Goal: Task Accomplishment & Management: Use online tool/utility

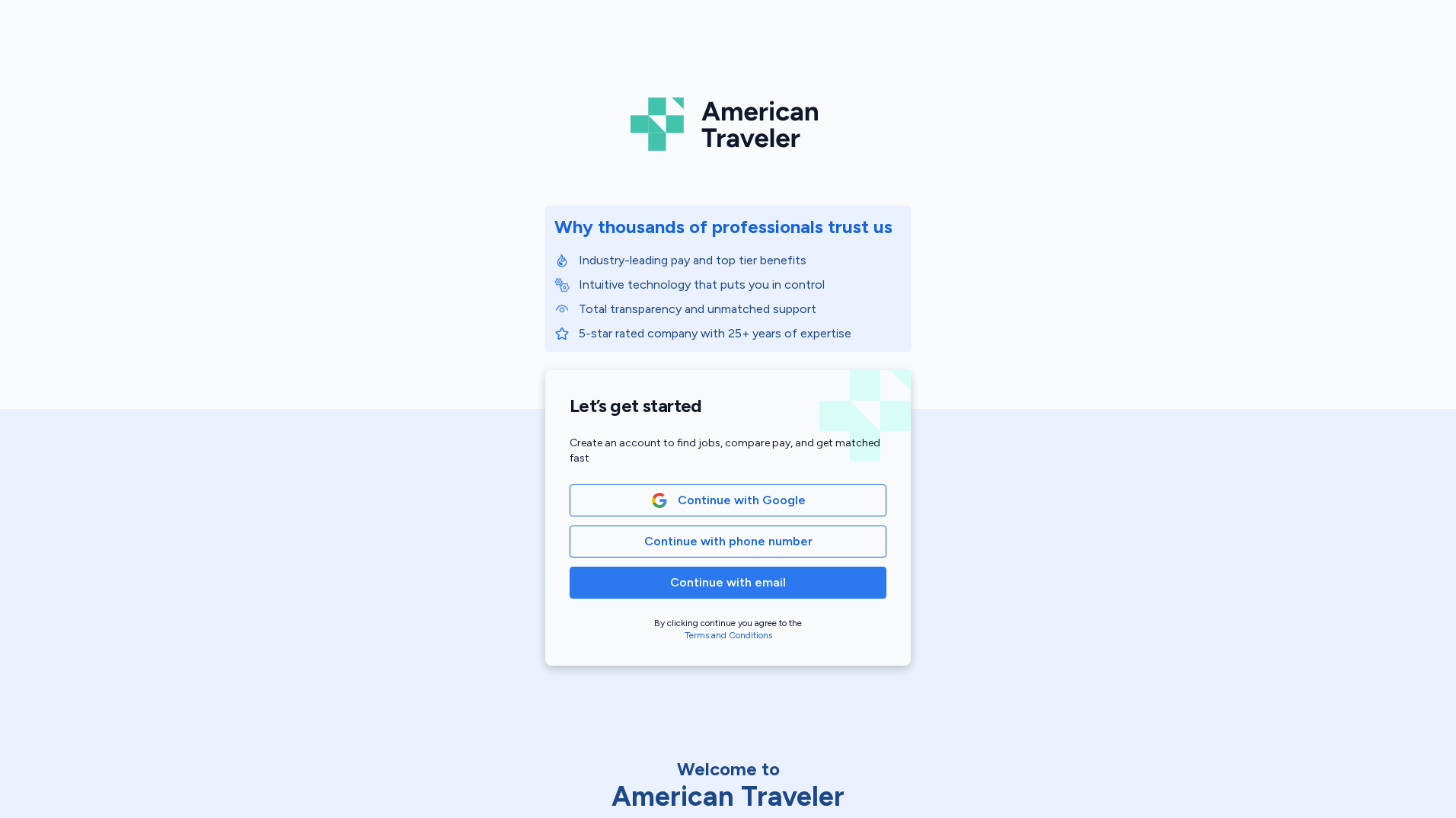
click at [749, 580] on span "Continue with email" at bounding box center [728, 582] width 116 height 18
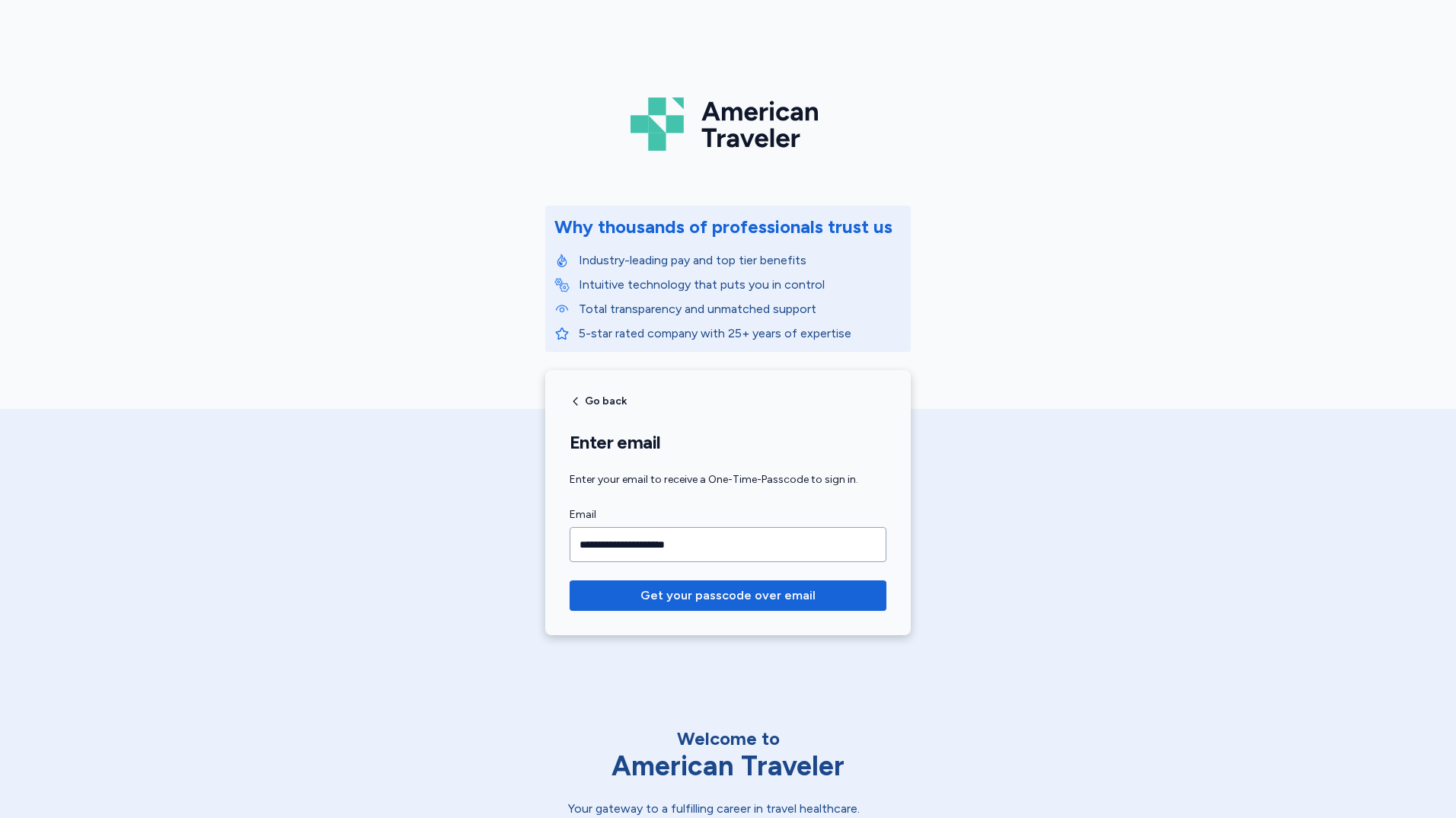
type input "**********"
click at [569, 580] on button "Get your passcode over email" at bounding box center [727, 595] width 317 height 30
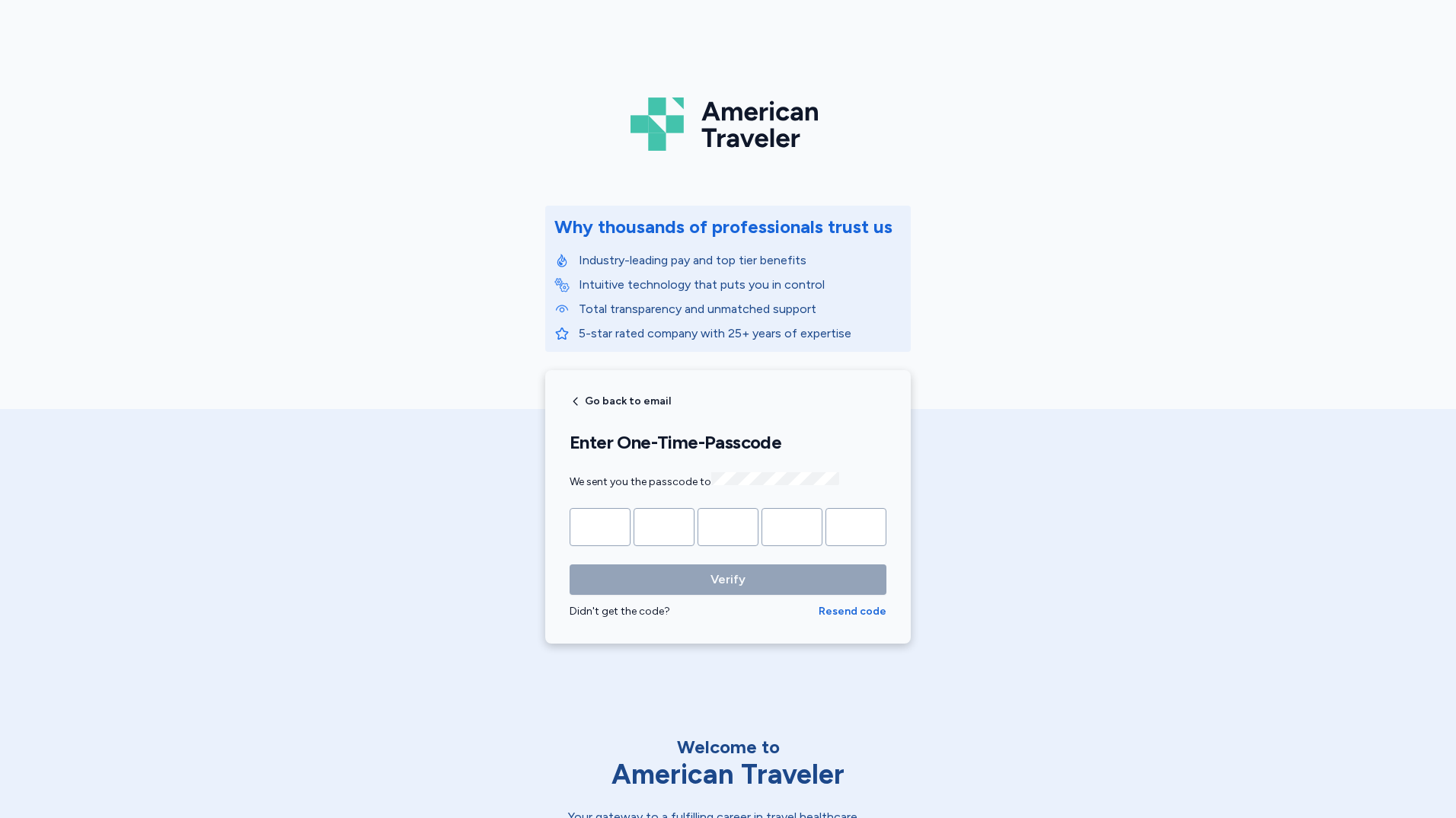
type input "*"
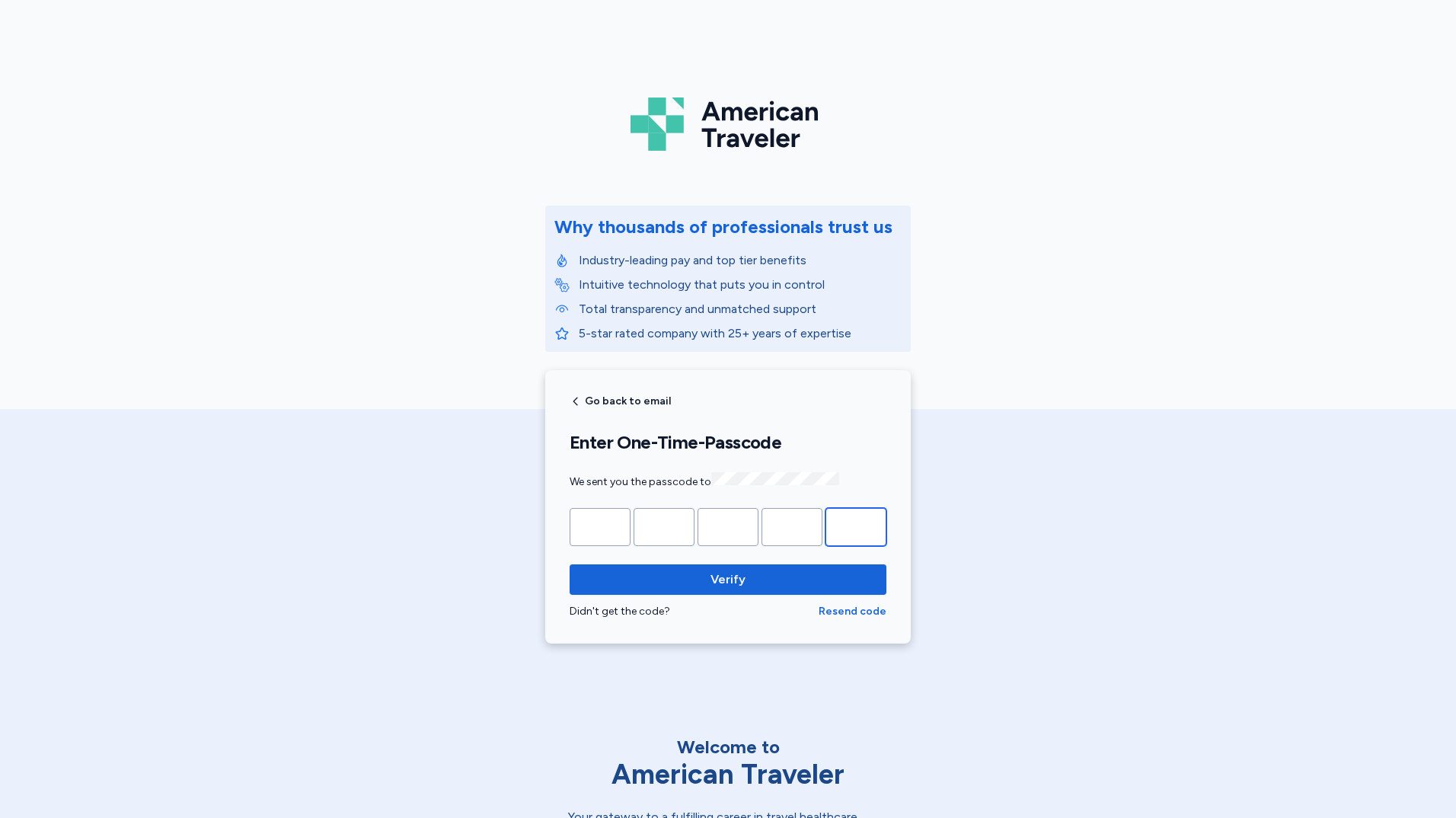
type input "*"
click at [569, 564] on button "Verify" at bounding box center [727, 579] width 317 height 30
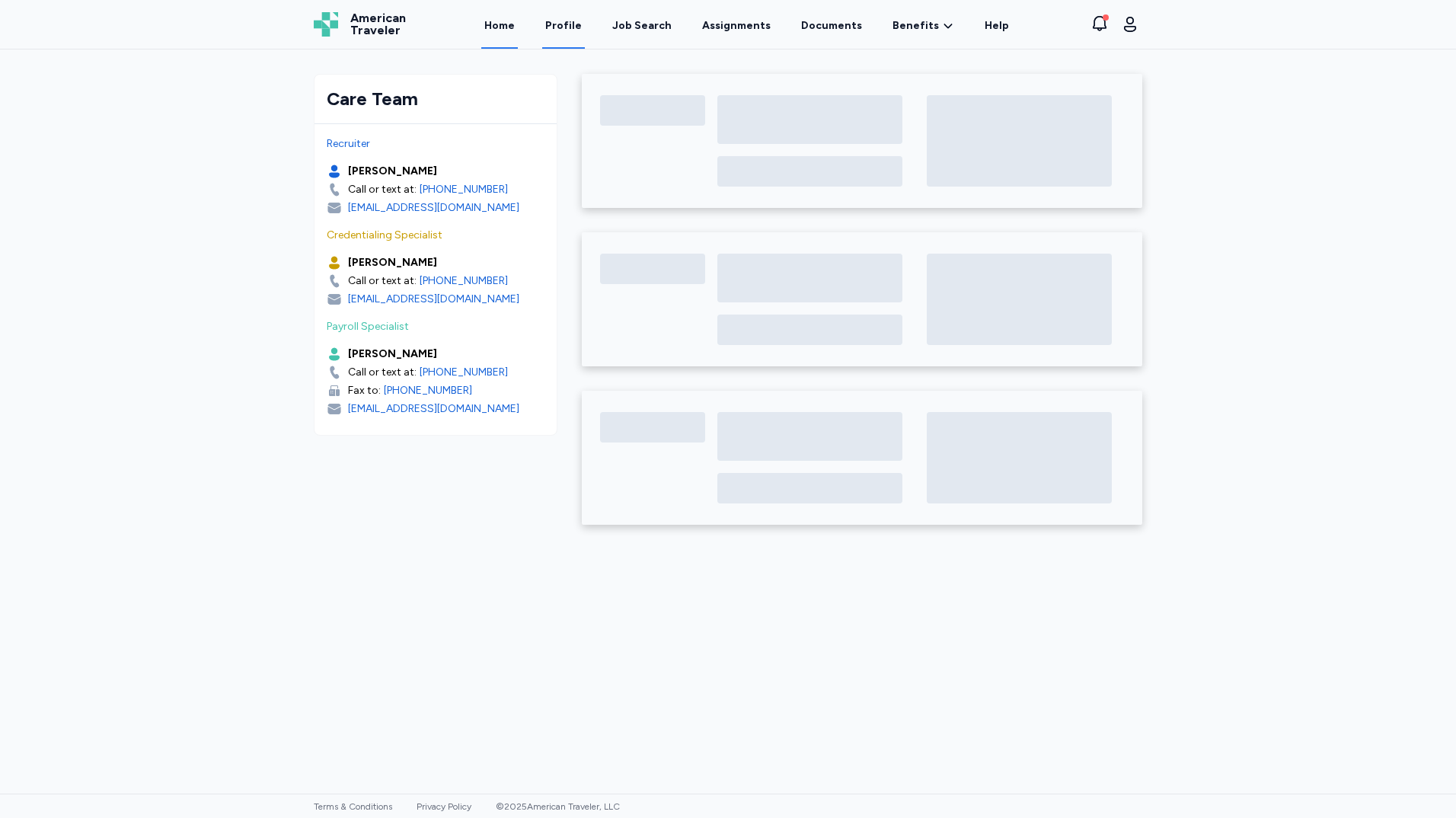
click at [559, 22] on link "Profile" at bounding box center [564, 25] width 43 height 47
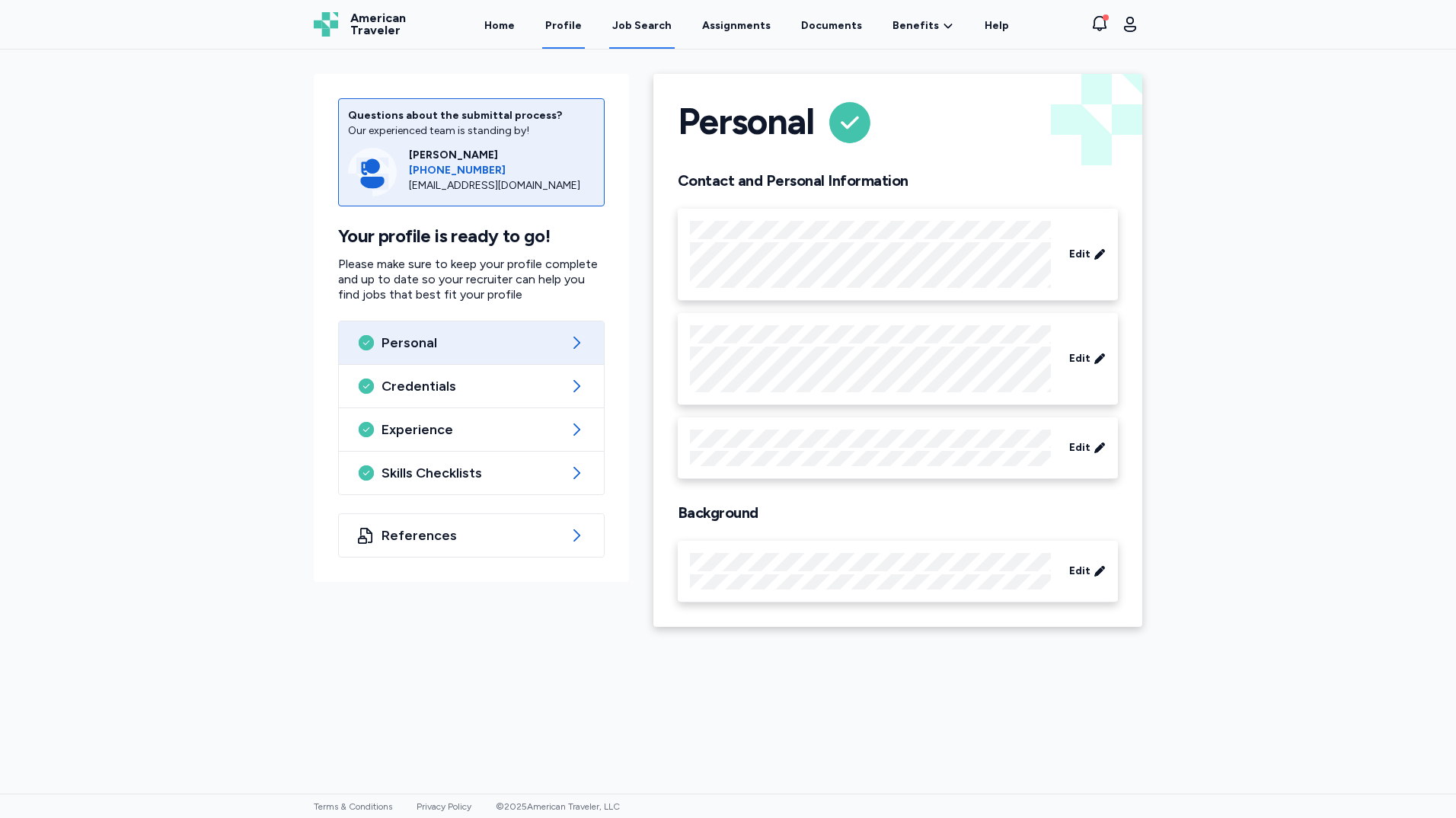
click at [623, 20] on div "Job Search" at bounding box center [641, 26] width 59 height 15
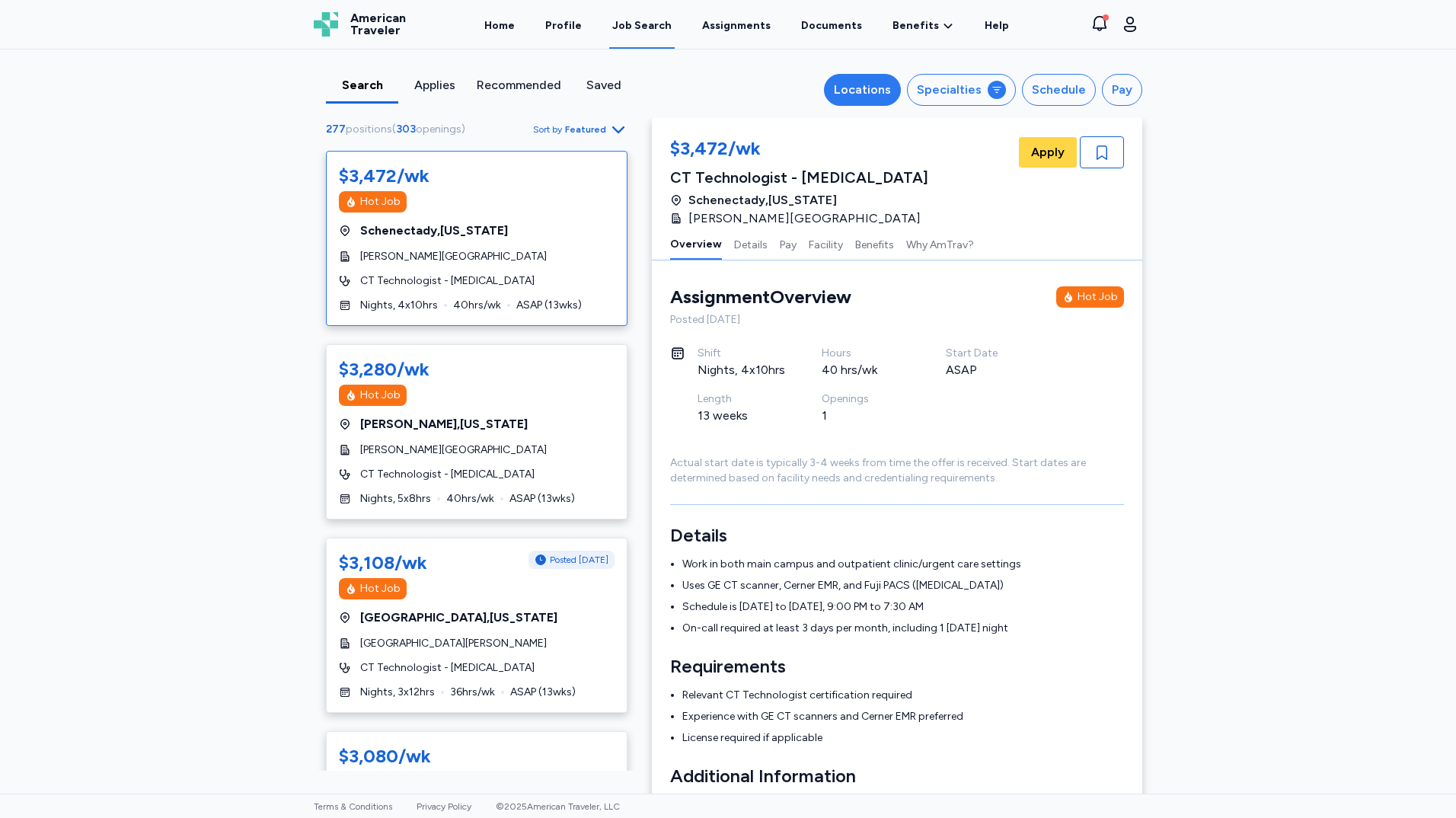
click at [882, 92] on div "Locations" at bounding box center [862, 89] width 58 height 18
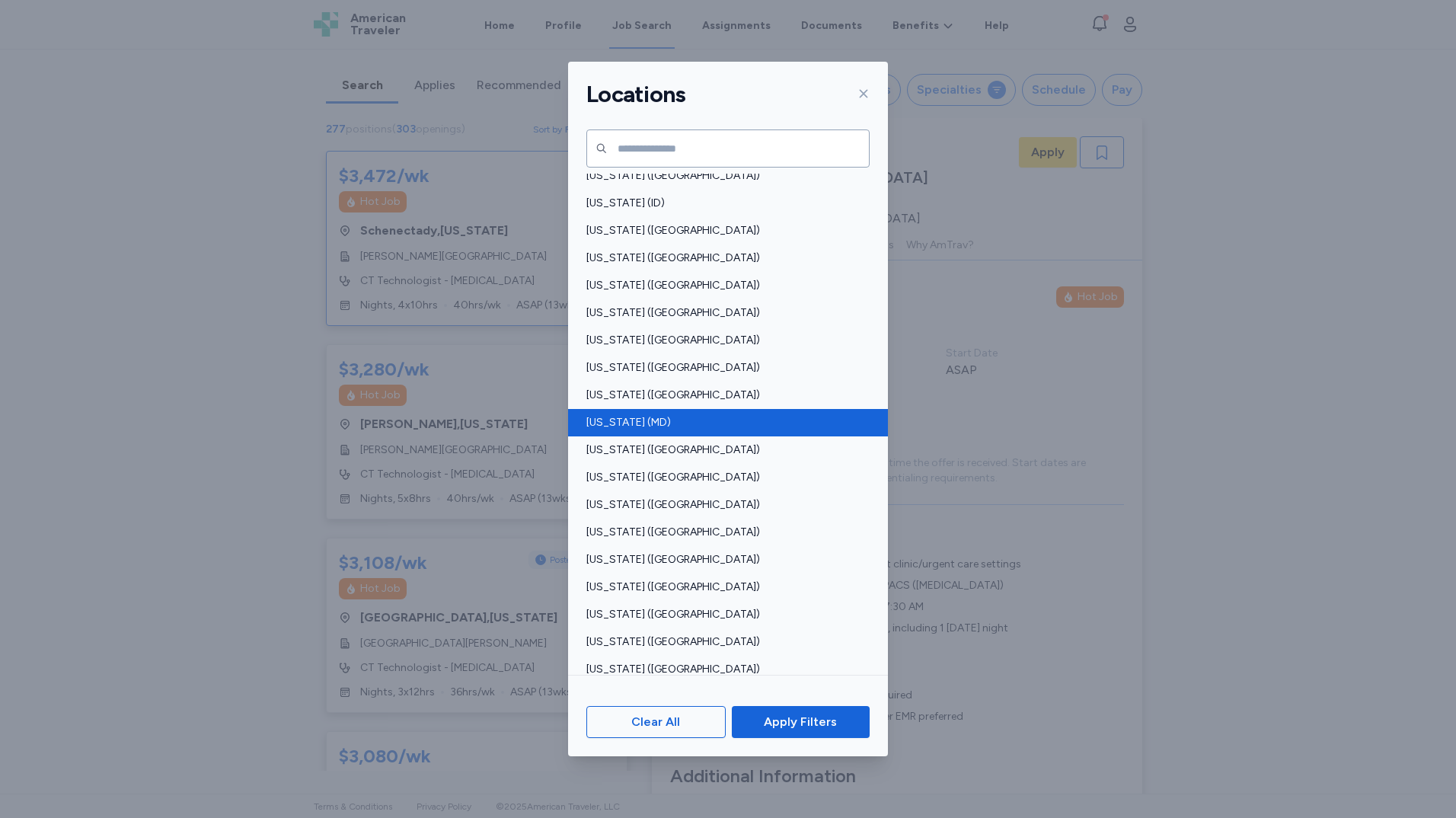
scroll to position [380, 0]
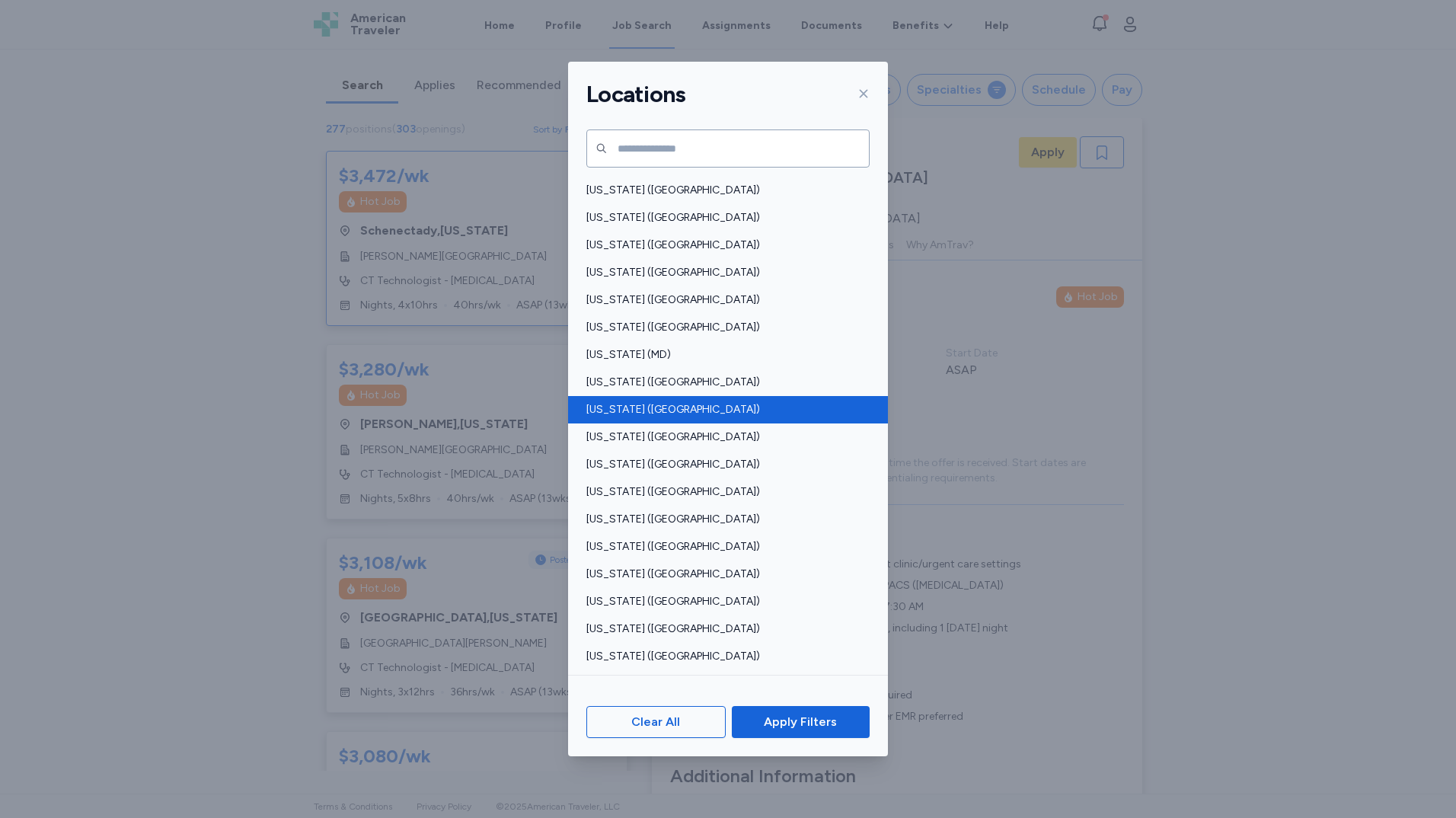
click at [725, 414] on span "[US_STATE] ([GEOGRAPHIC_DATA])" at bounding box center [723, 409] width 274 height 15
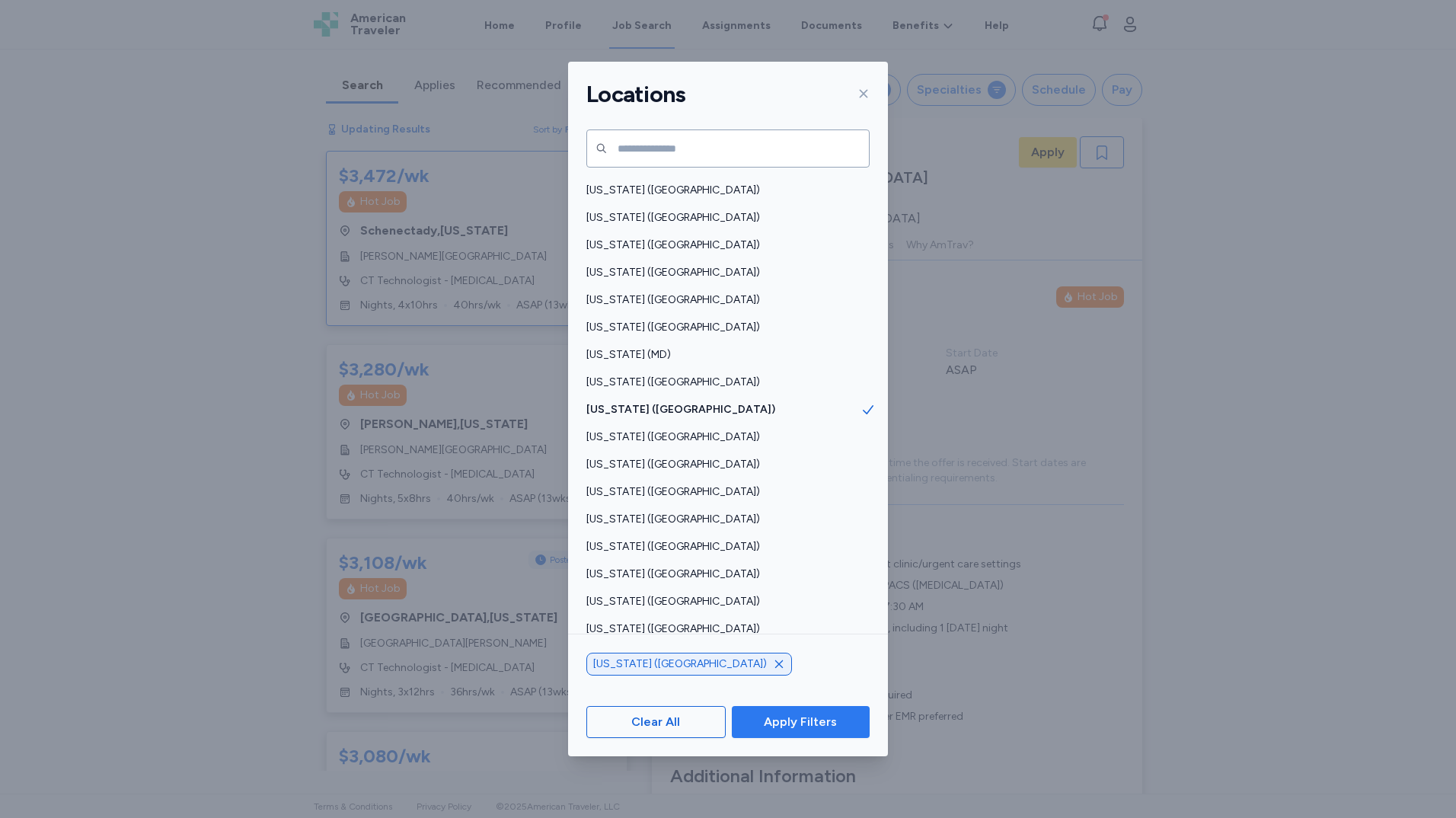
click at [796, 724] on span "Apply Filters" at bounding box center [800, 721] width 73 height 18
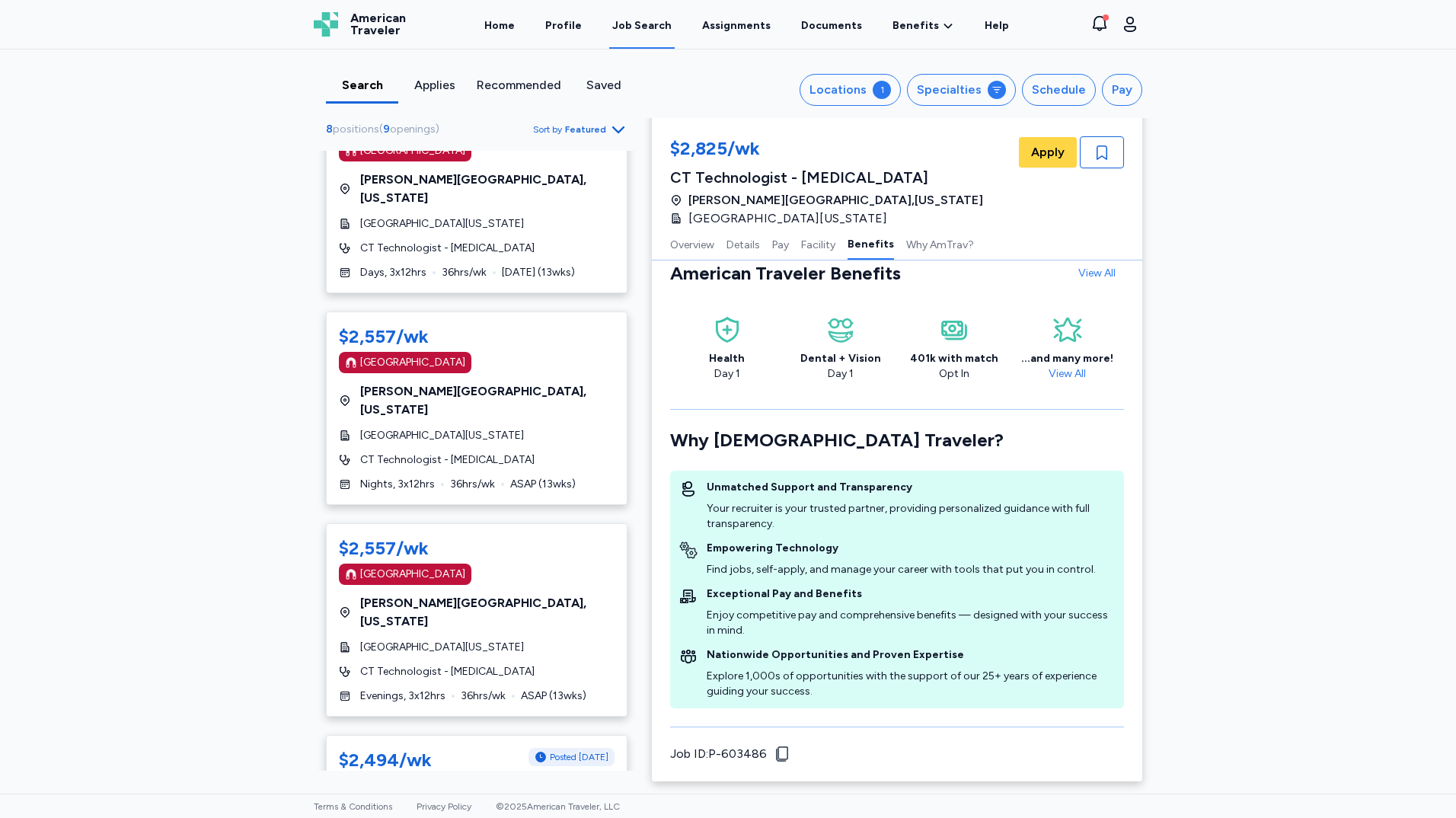
scroll to position [885, 0]
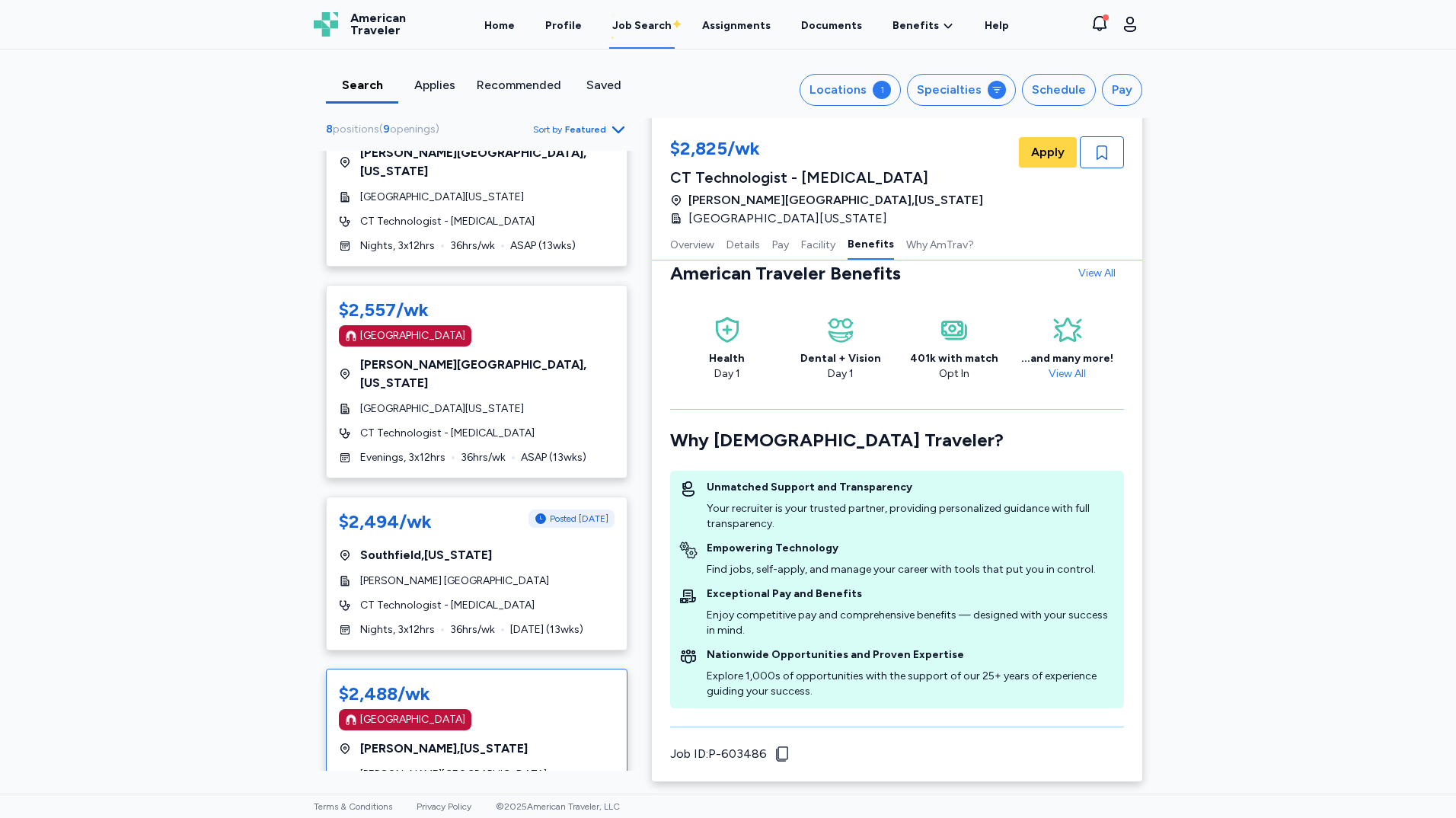
click at [473, 739] on div "[GEOGRAPHIC_DATA] , [US_STATE]" at bounding box center [476, 748] width 276 height 18
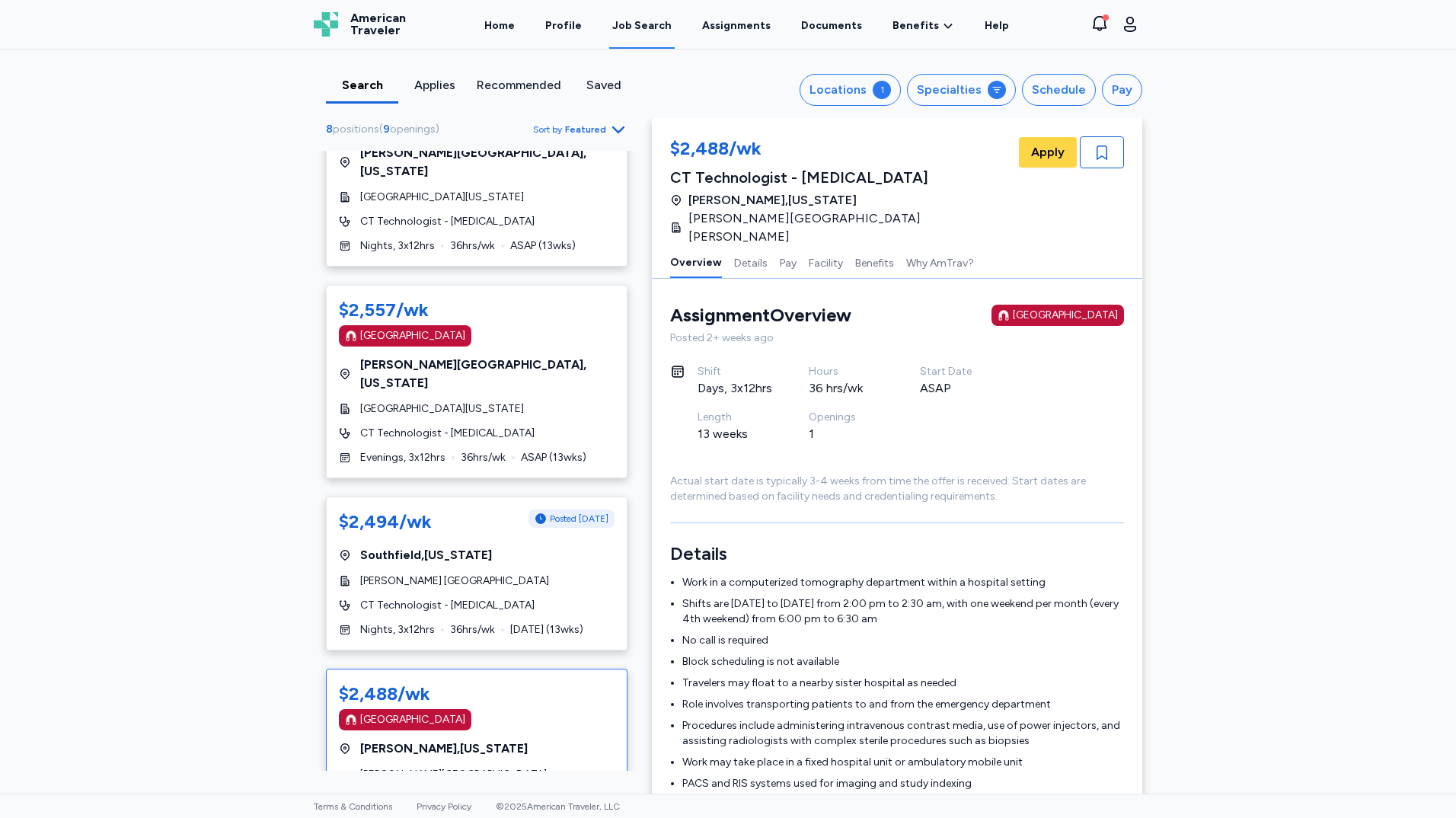
click at [763, 252] on div "Overview Details Pay Facility Benefits Why AmTrav?" at bounding box center [896, 262] width 490 height 33
click at [753, 255] on button "Details" at bounding box center [750, 261] width 33 height 32
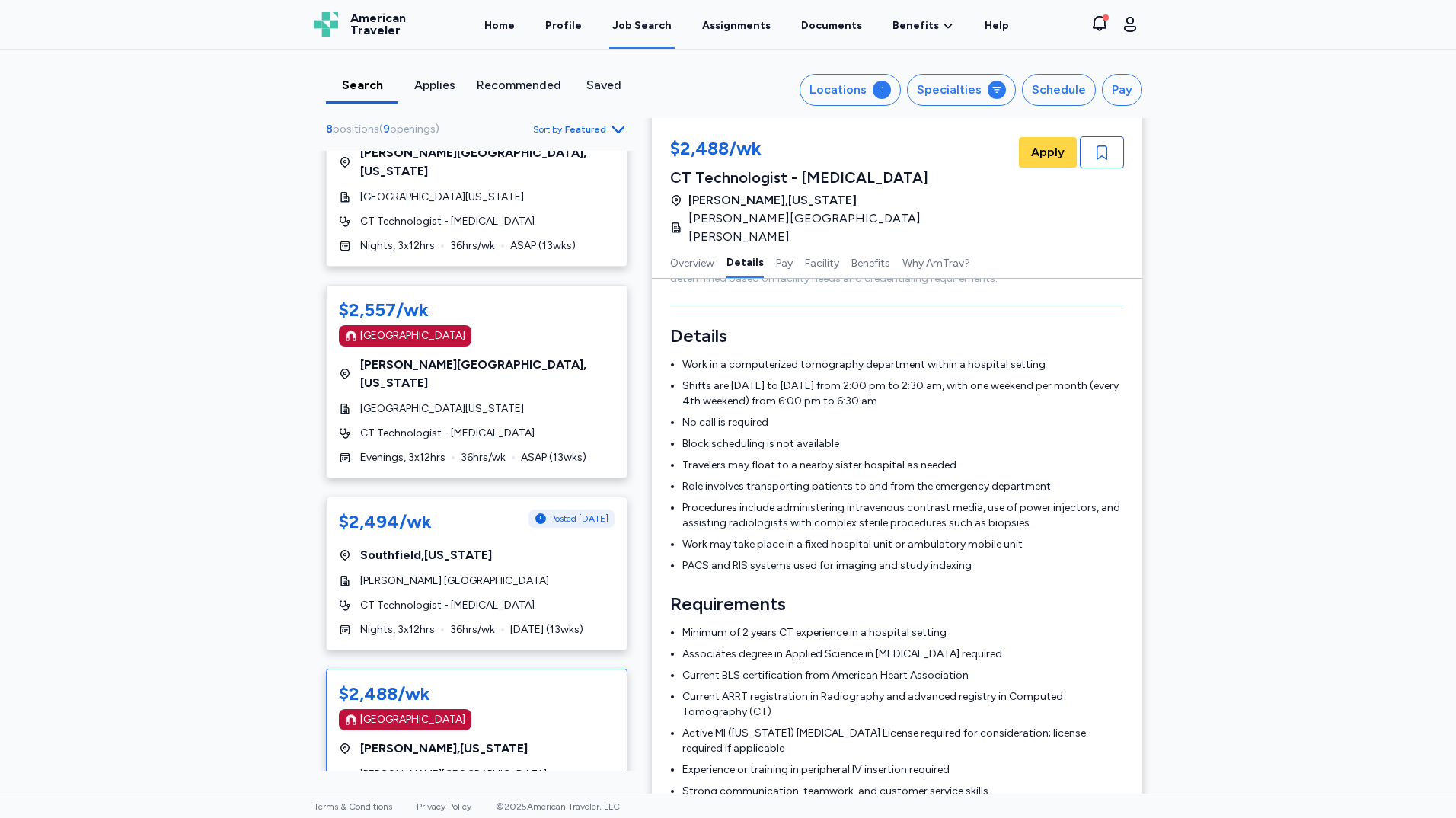
scroll to position [239, 0]
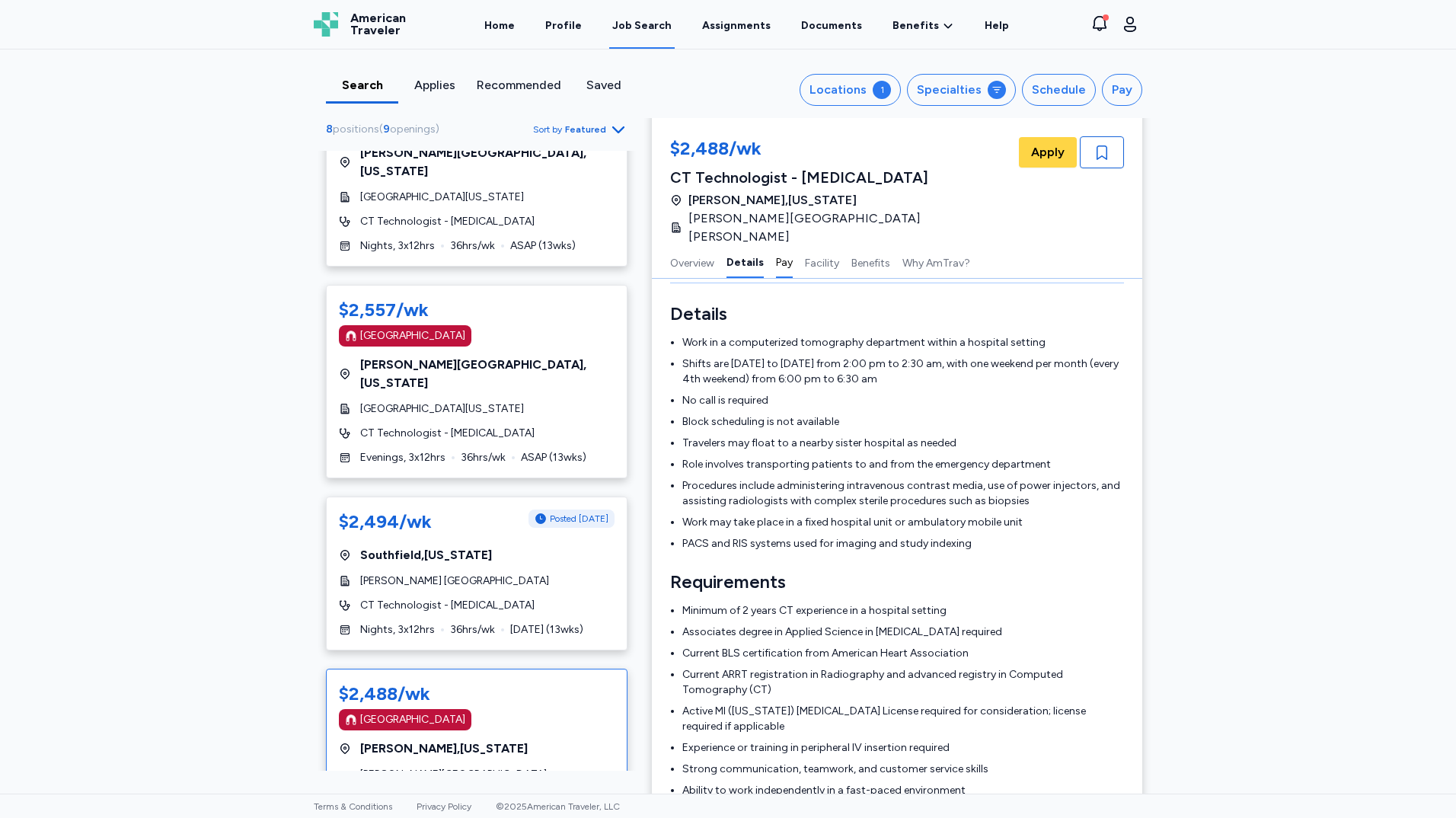
click at [776, 247] on button "Pay" at bounding box center [785, 261] width 17 height 32
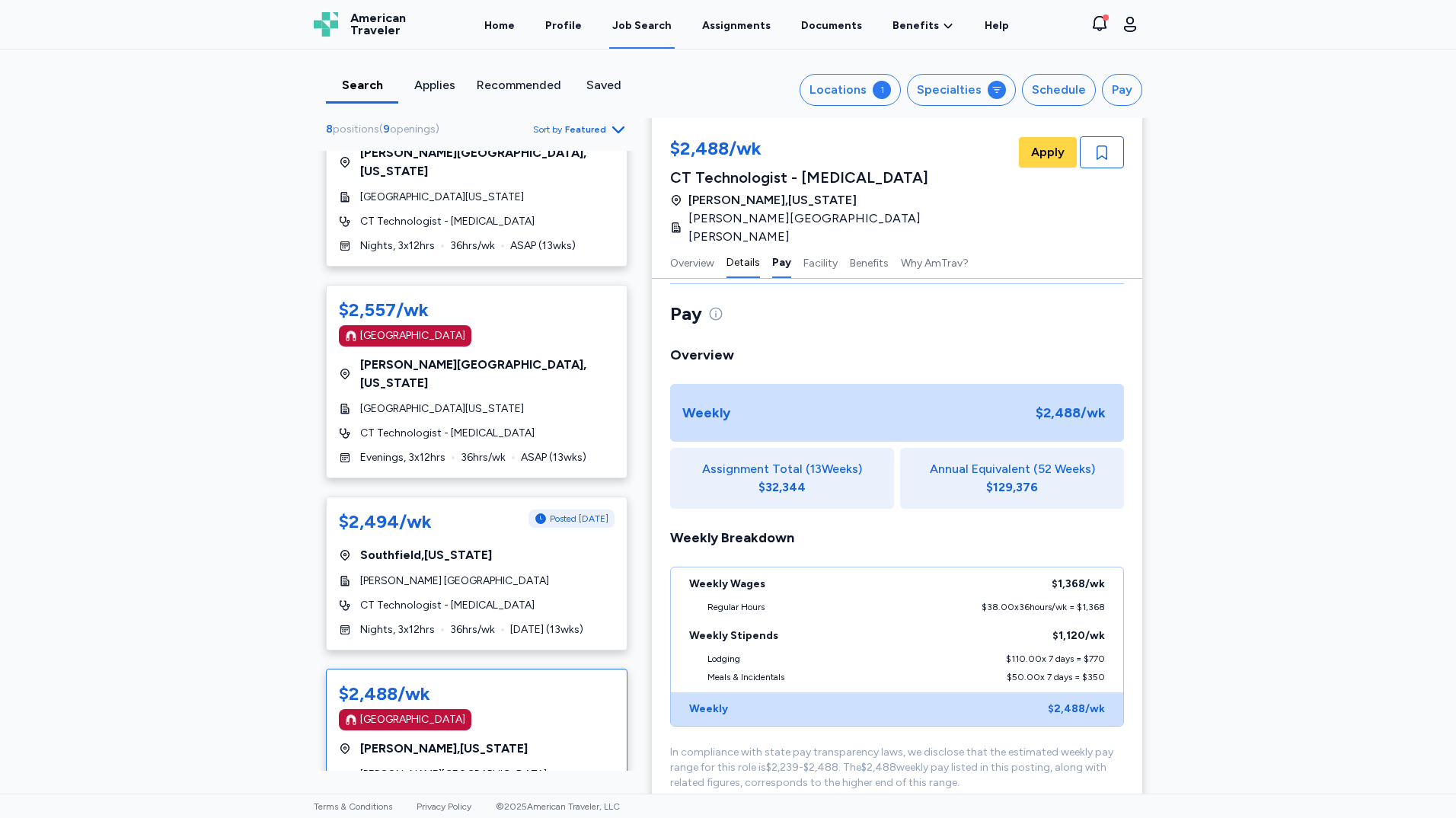
click at [752, 245] on button "Details" at bounding box center [743, 261] width 33 height 32
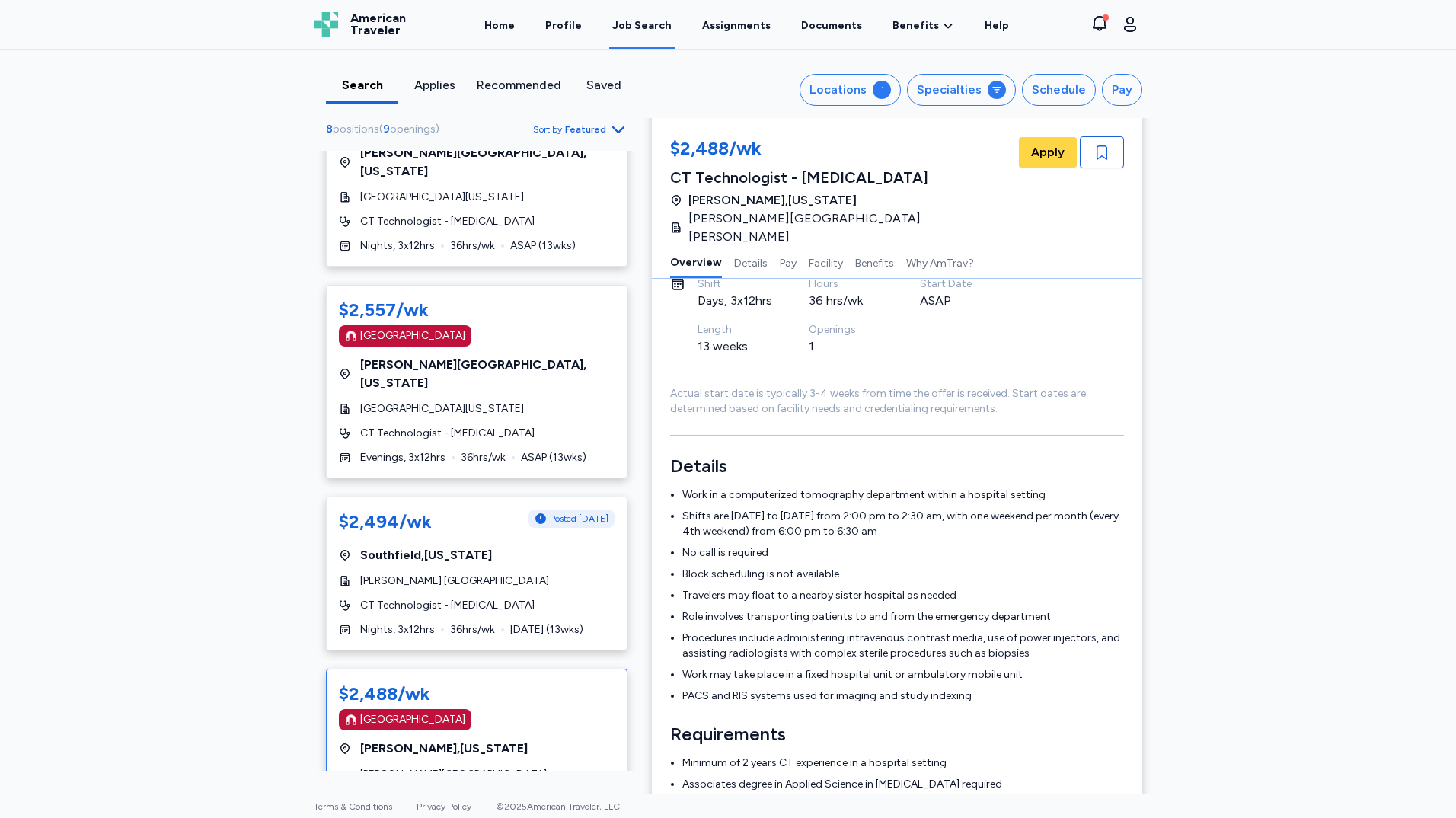
scroll to position [11, 0]
